Goal: Book appointment/travel/reservation

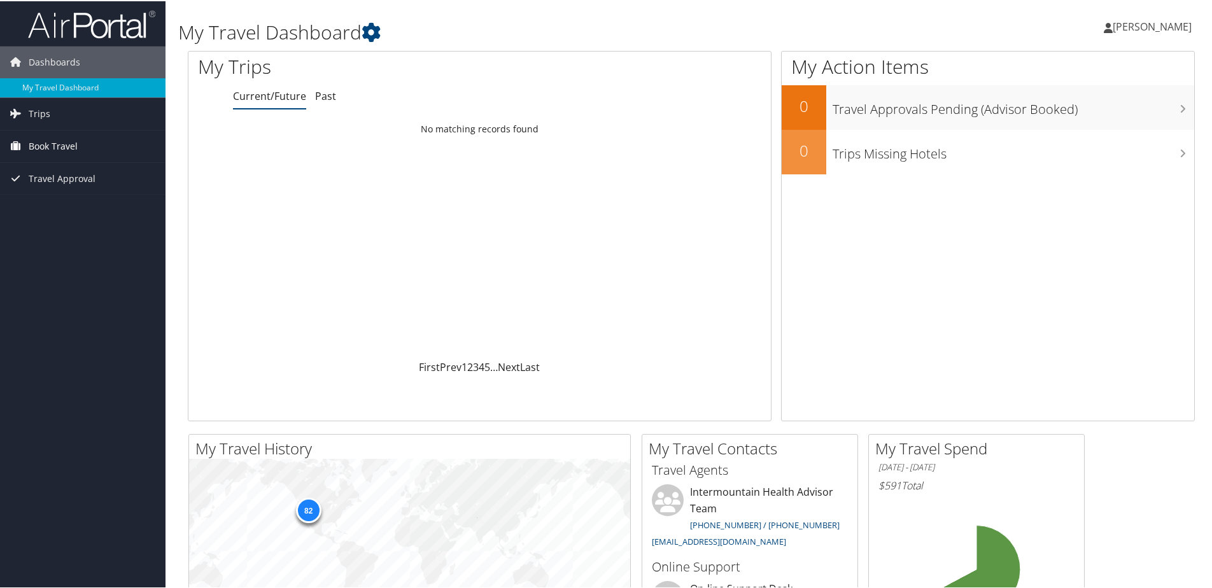
click at [69, 145] on span "Book Travel" at bounding box center [53, 145] width 49 height 32
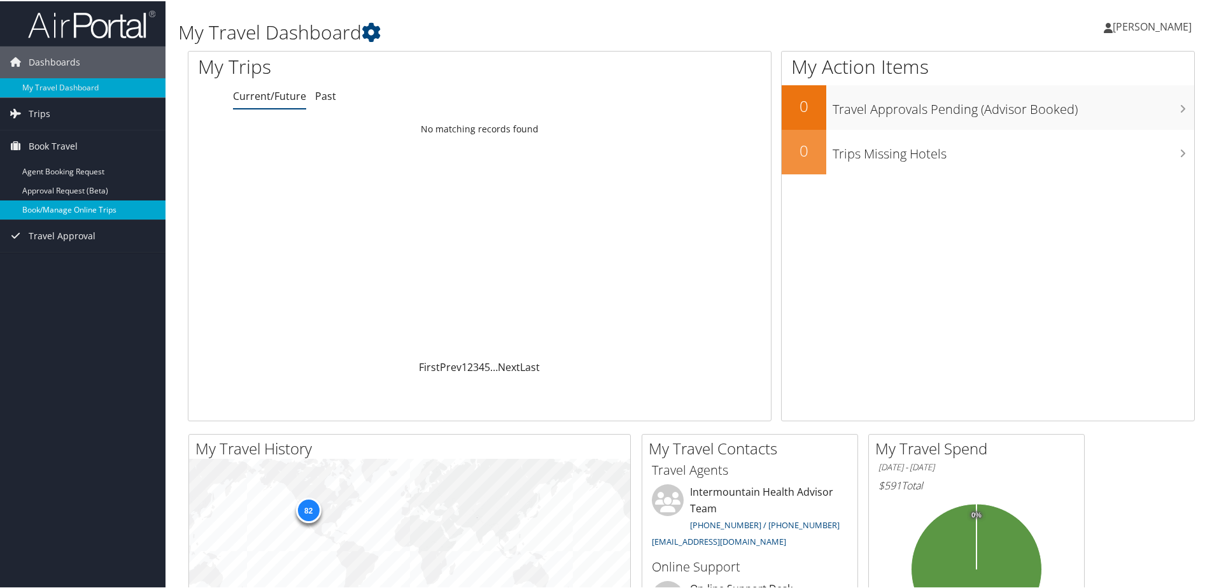
click at [73, 210] on link "Book/Manage Online Trips" at bounding box center [83, 208] width 166 height 19
click at [78, 209] on link "Book/Manage Online Trips" at bounding box center [83, 208] width 166 height 19
